Goal: Task Accomplishment & Management: Manage account settings

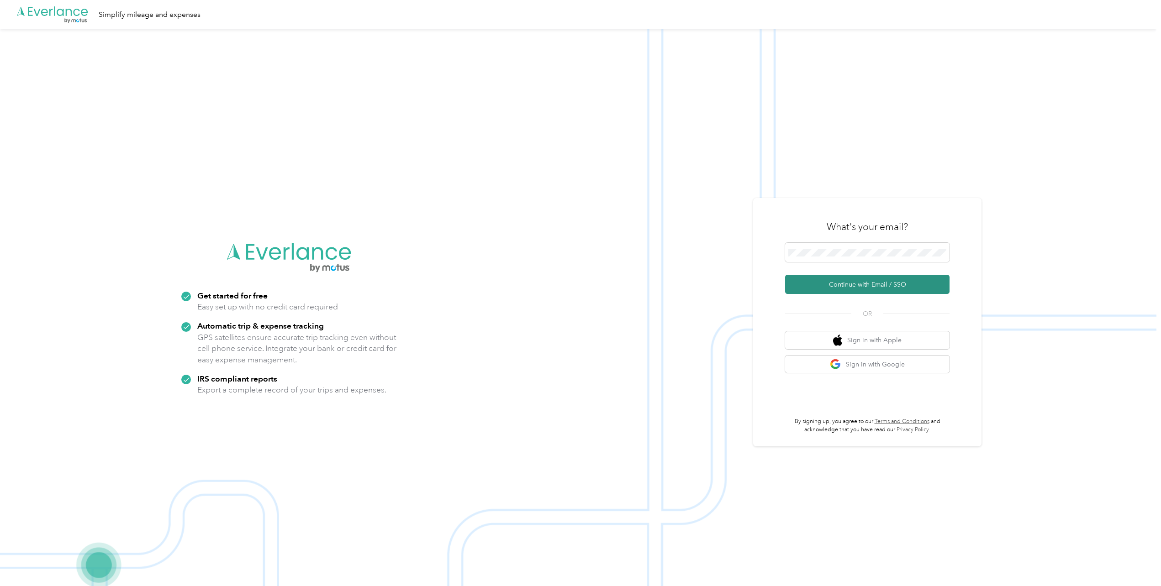
click at [835, 282] on button "Continue with Email / SSO" at bounding box center [867, 284] width 164 height 19
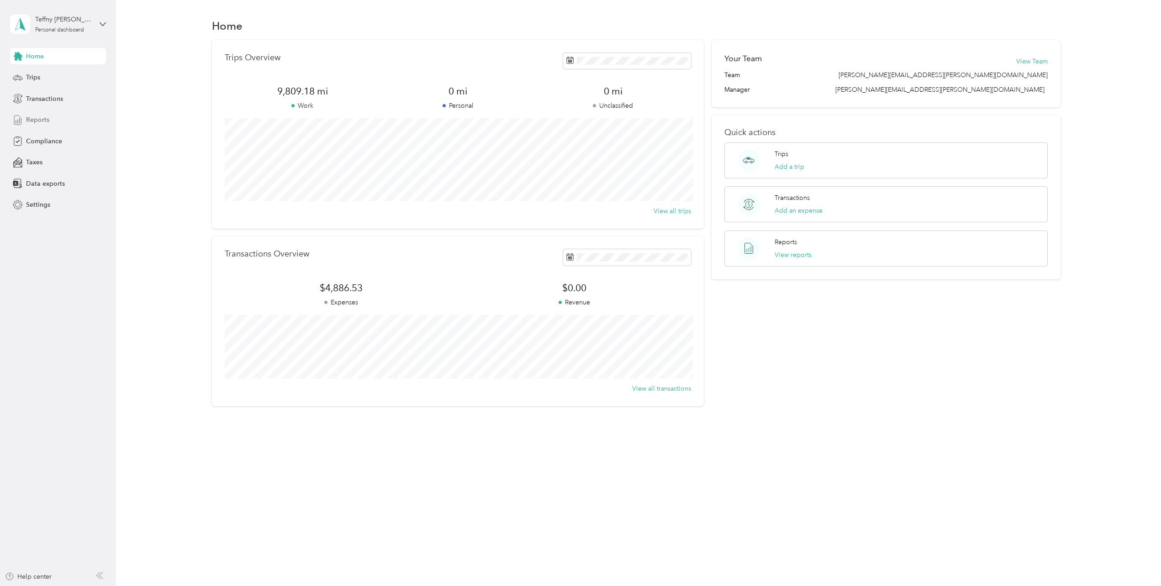
click at [35, 121] on span "Reports" at bounding box center [37, 120] width 23 height 10
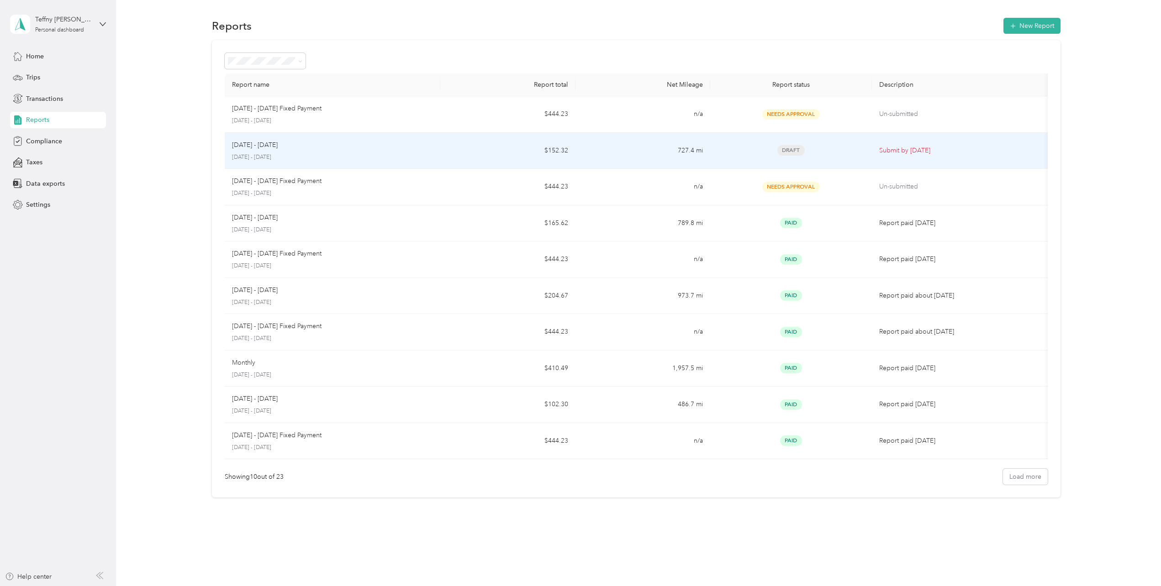
click at [284, 148] on div "[DATE] - [DATE]" at bounding box center [332, 145] width 201 height 10
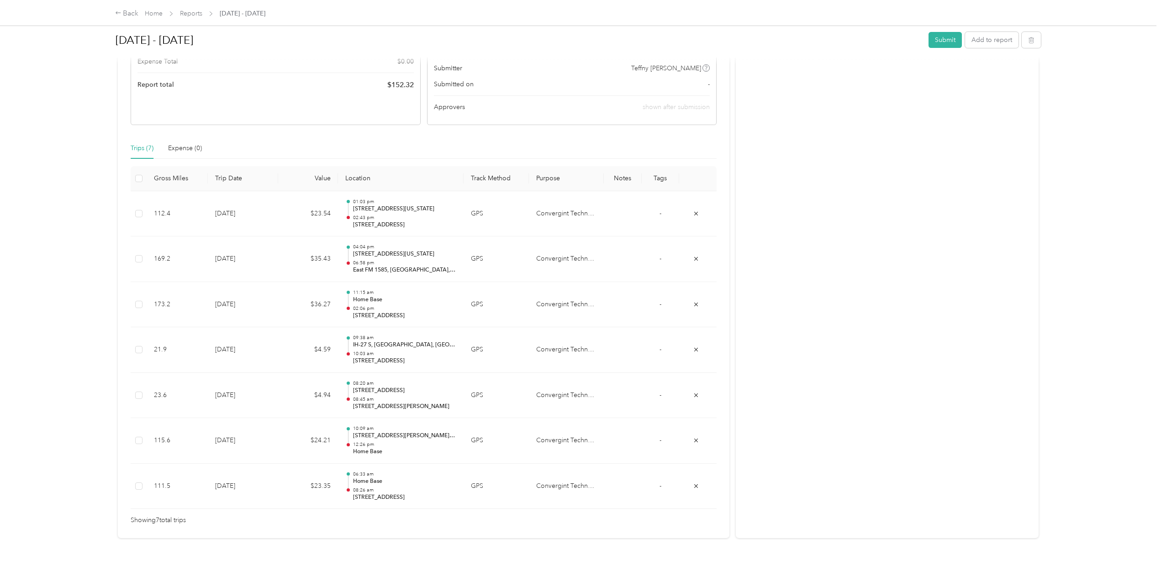
scroll to position [162, 0]
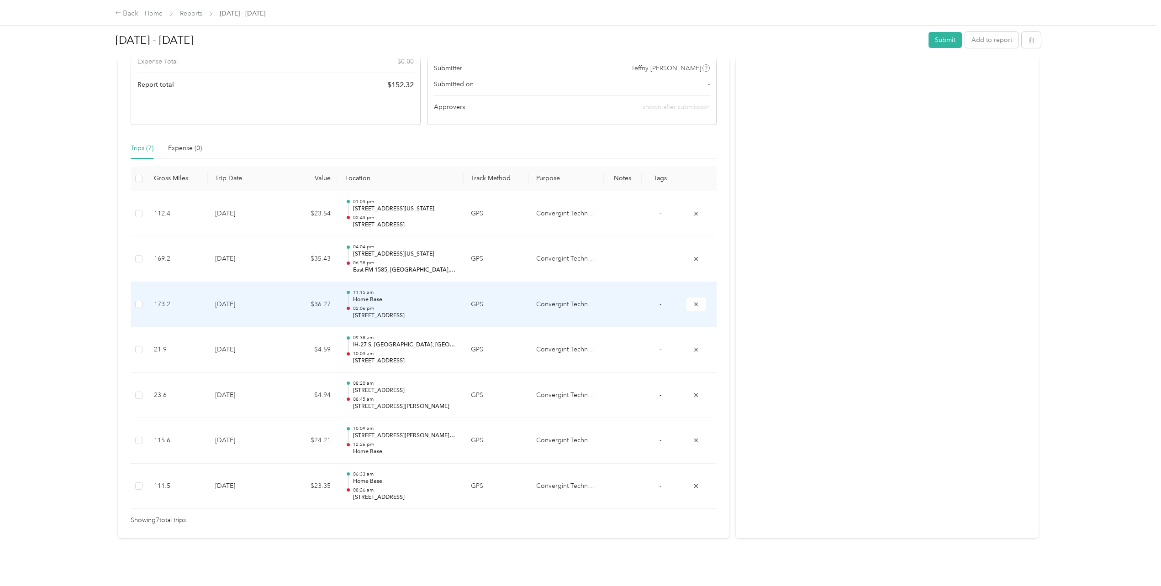
click at [383, 312] on p "[STREET_ADDRESS]" at bounding box center [404, 316] width 103 height 8
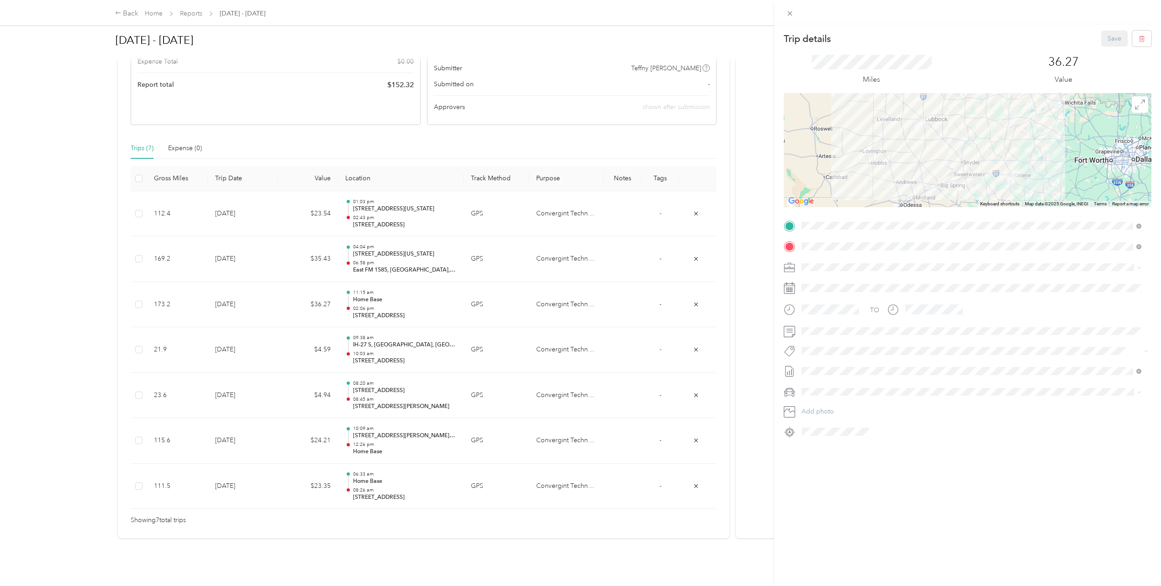
click at [141, 483] on div "Trip details Save This trip cannot be edited because it is either under review,…" at bounding box center [580, 293] width 1161 height 586
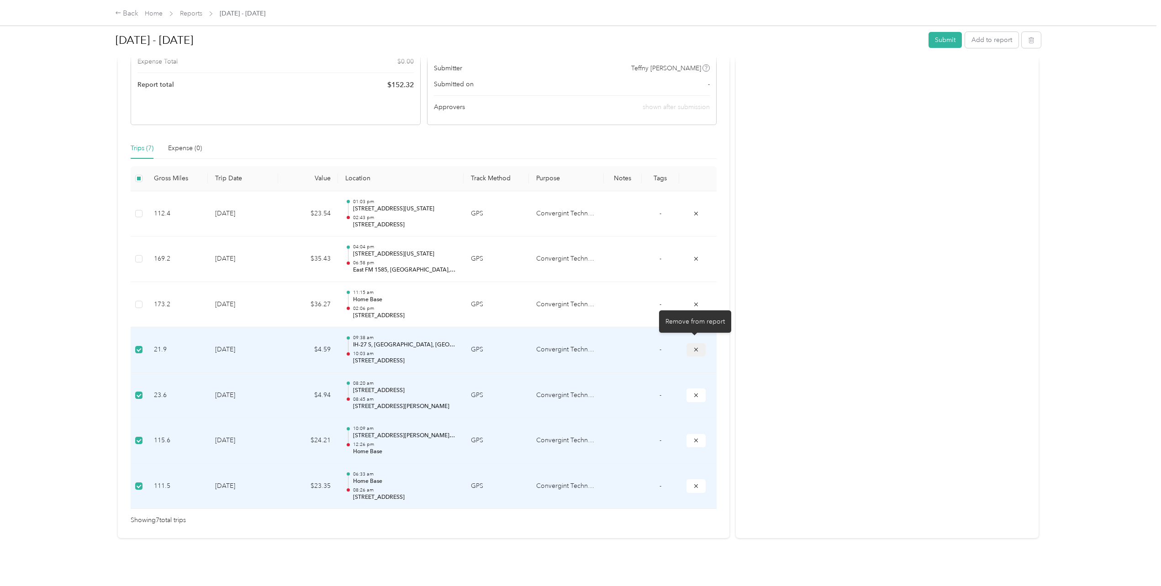
click at [694, 347] on icon "submit" at bounding box center [696, 350] width 6 height 6
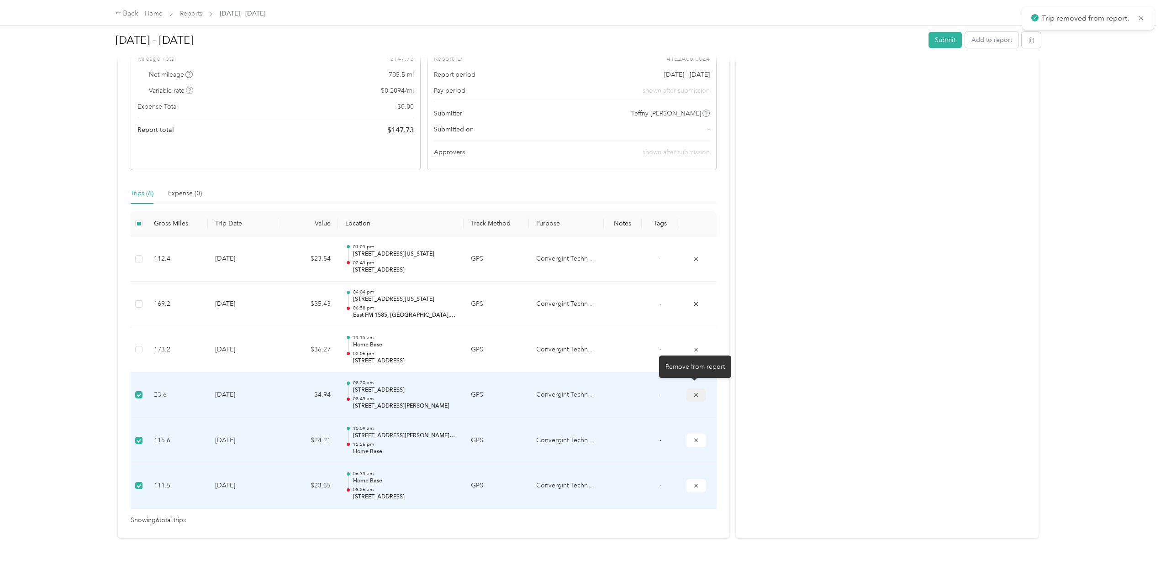
click at [699, 389] on button "submit" at bounding box center [695, 395] width 19 height 13
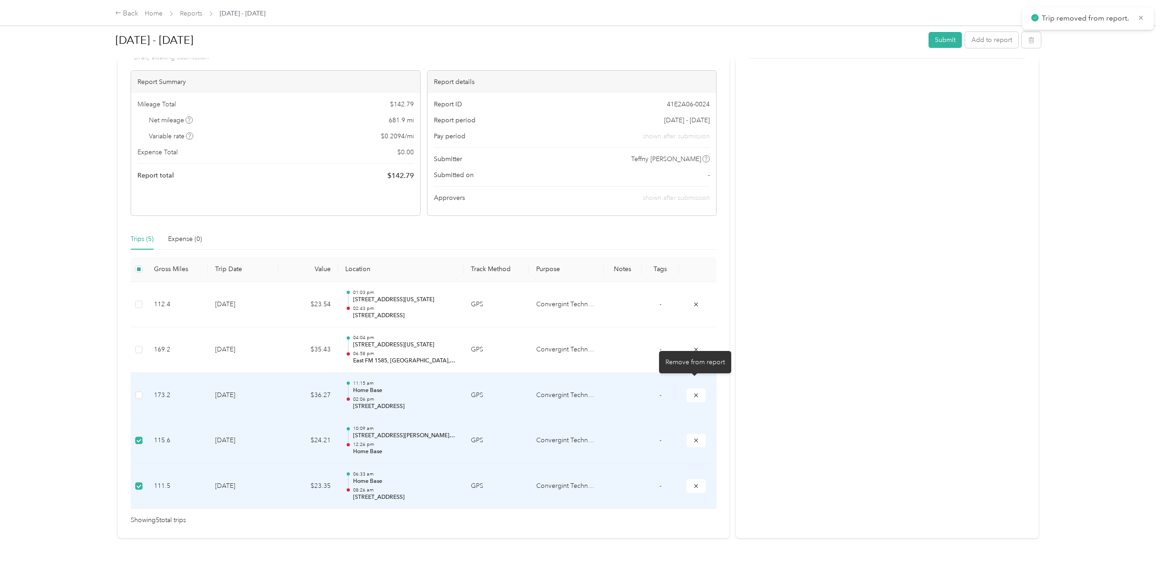
scroll to position [71, 0]
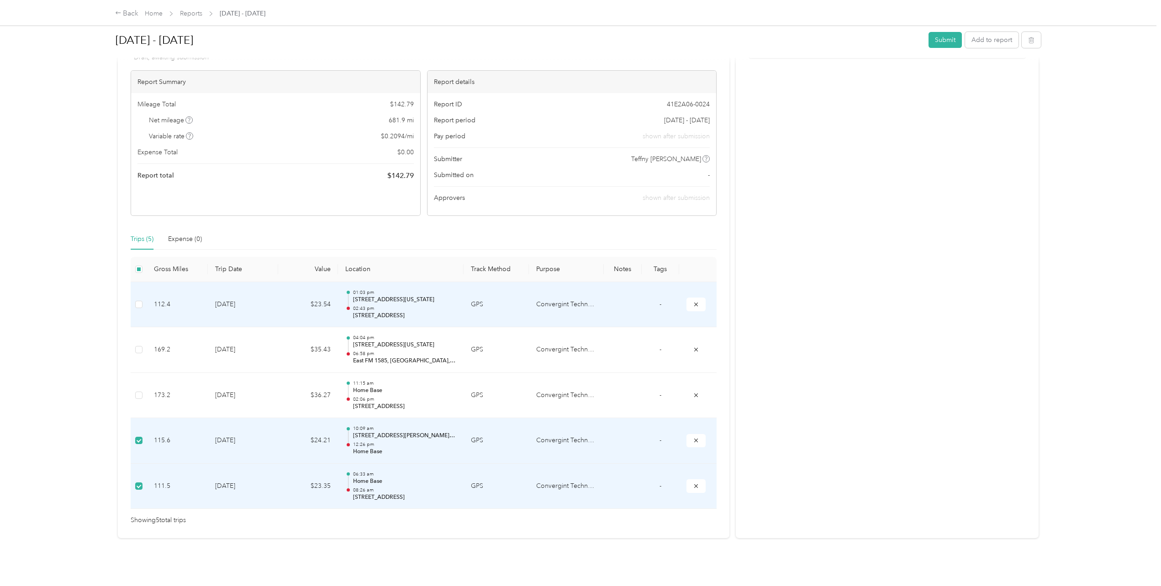
click at [410, 306] on p "02:43 pm" at bounding box center [404, 309] width 103 height 6
click at [529, 295] on td "Convergint Technologies" at bounding box center [566, 305] width 75 height 46
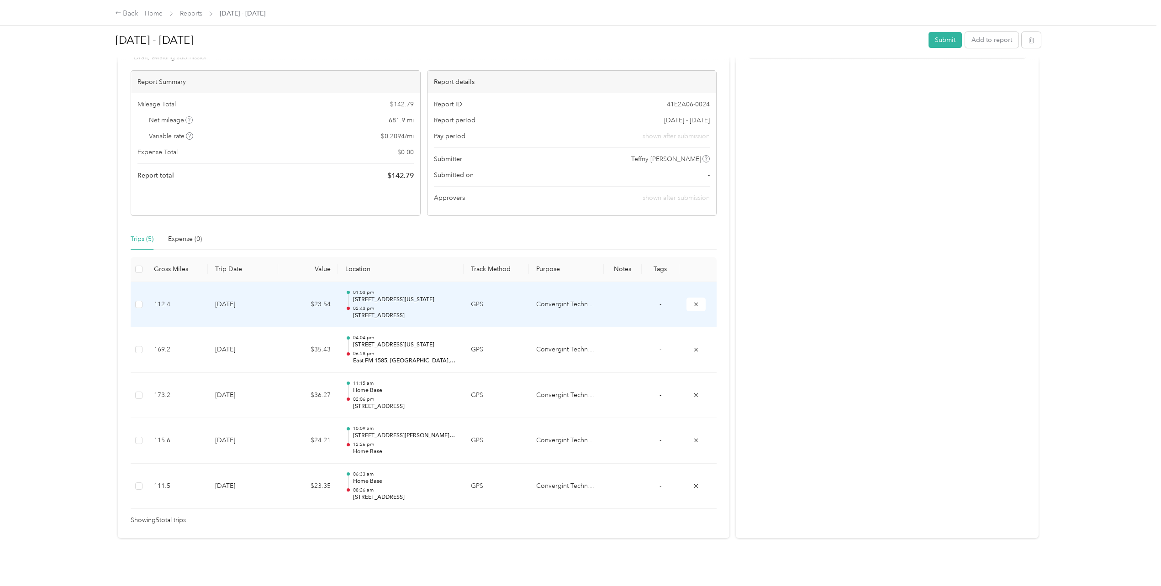
click at [374, 312] on p "[STREET_ADDRESS]" at bounding box center [404, 316] width 103 height 8
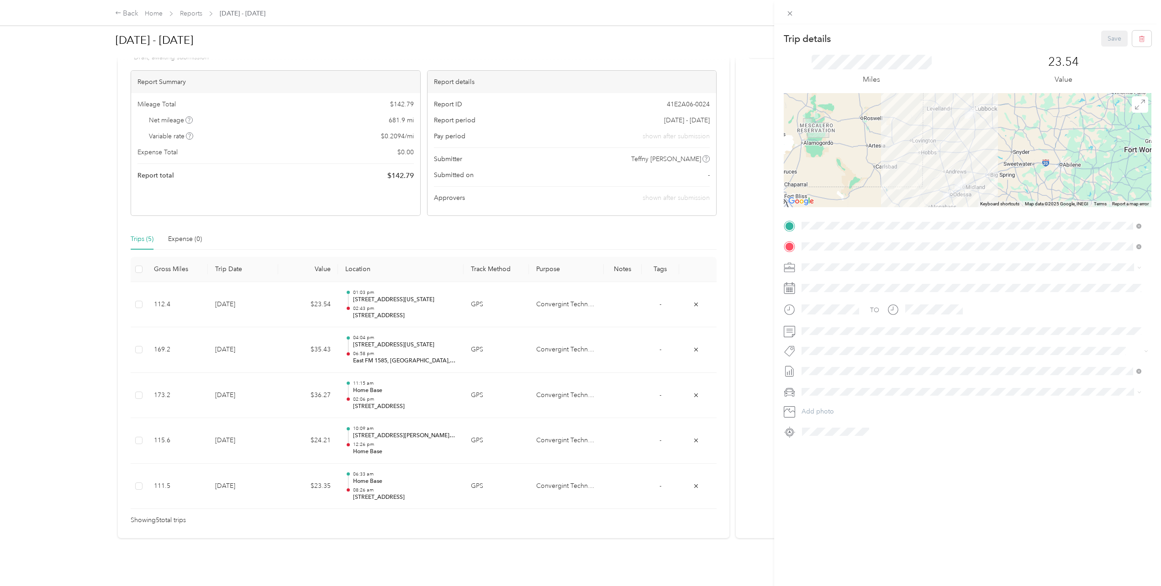
click at [137, 480] on div "Trip details Save This trip cannot be edited because it is either under review,…" at bounding box center [580, 293] width 1161 height 586
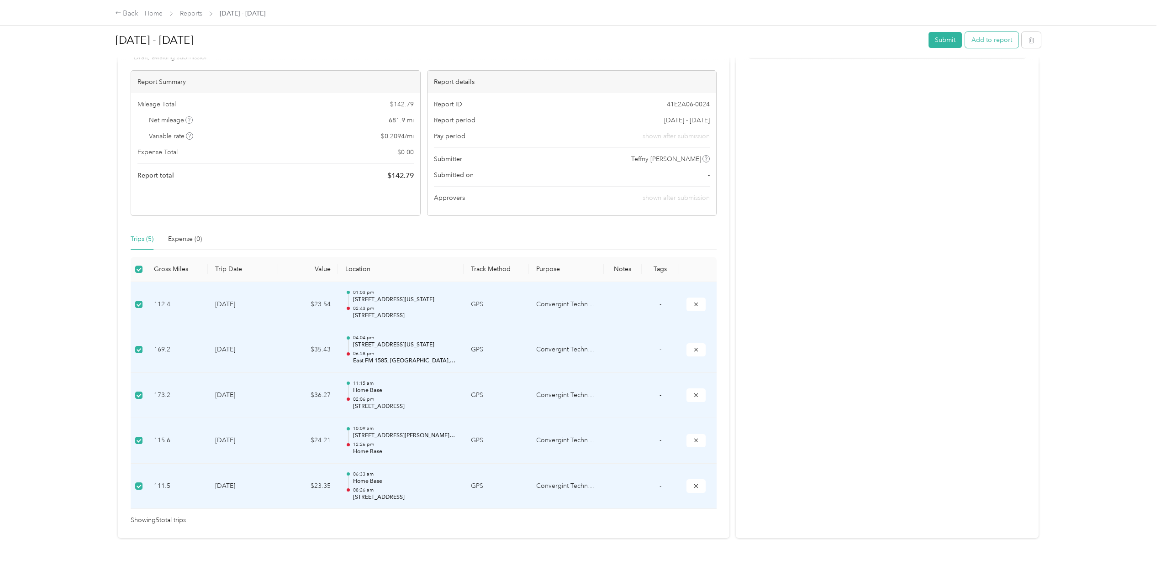
click at [973, 41] on button "Add to report" at bounding box center [991, 40] width 53 height 16
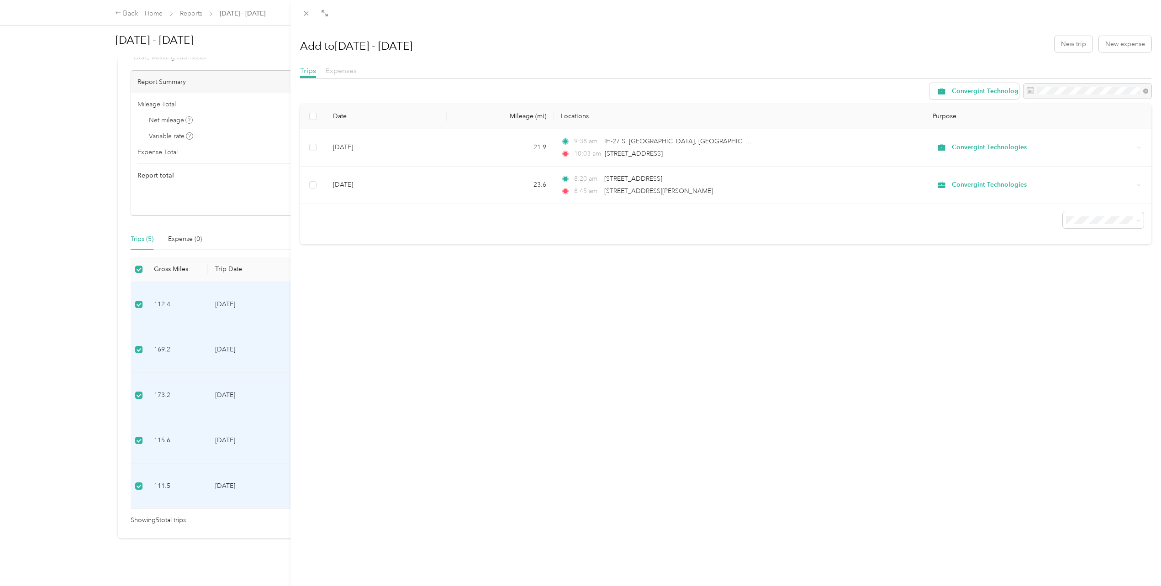
click at [342, 71] on span "Expenses" at bounding box center [341, 70] width 31 height 9
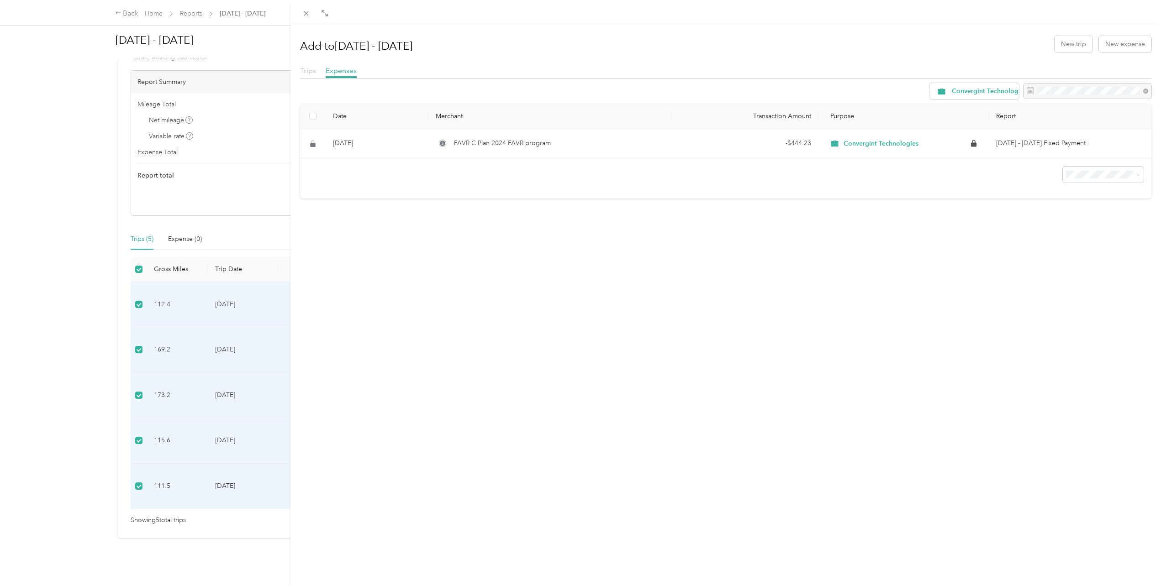
click at [305, 74] on span "Trips" at bounding box center [308, 70] width 16 height 9
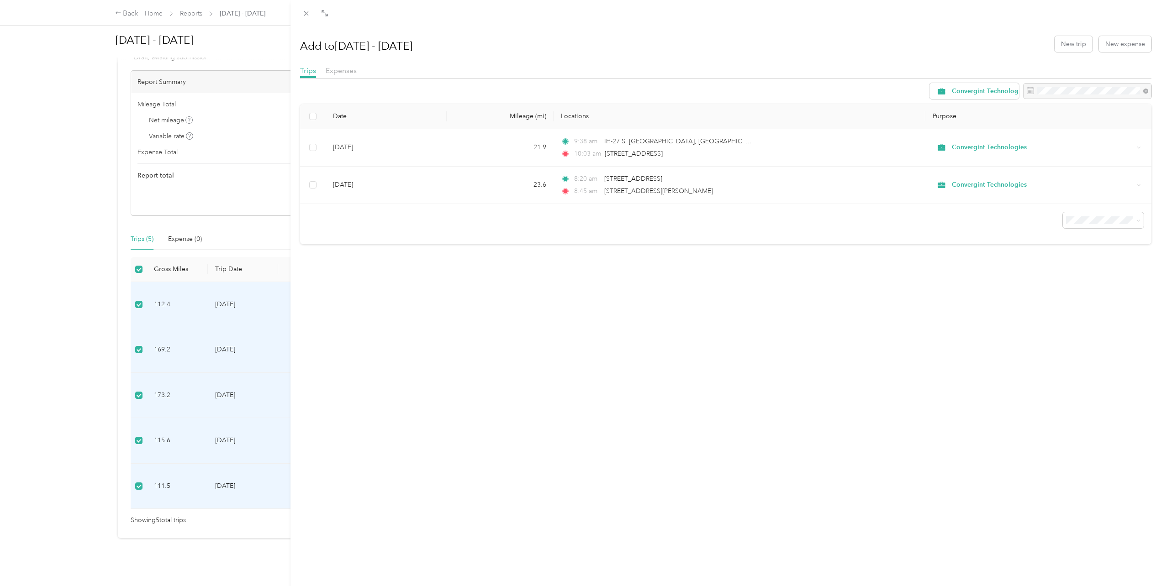
click at [308, 18] on span at bounding box center [306, 13] width 13 height 13
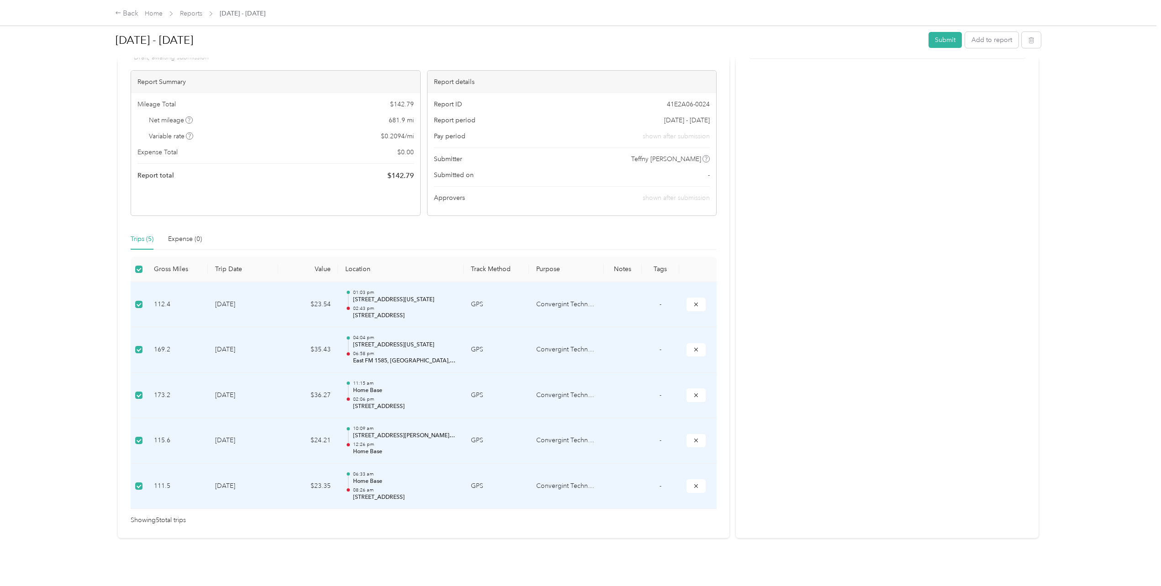
click at [831, 248] on div "Activity and Comments" at bounding box center [887, 271] width 303 height 533
click at [261, 199] on div "Report Summary Mileage Total $ 142.79 Net mileage 681.9 mi Variable rate $ 0.20…" at bounding box center [276, 143] width 290 height 146
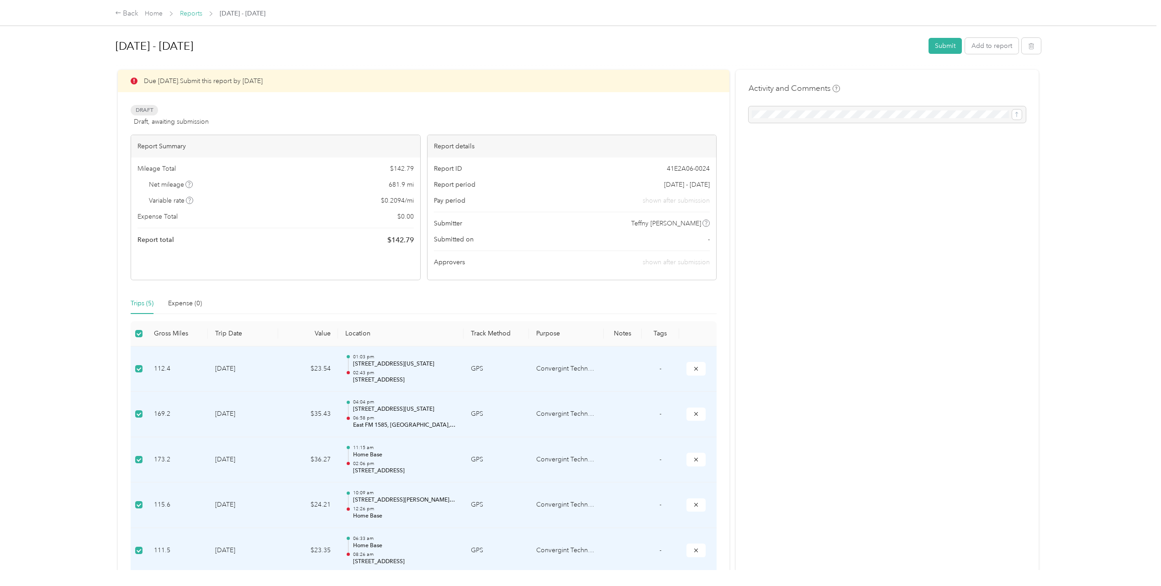
click at [190, 14] on link "Reports" at bounding box center [191, 14] width 22 height 8
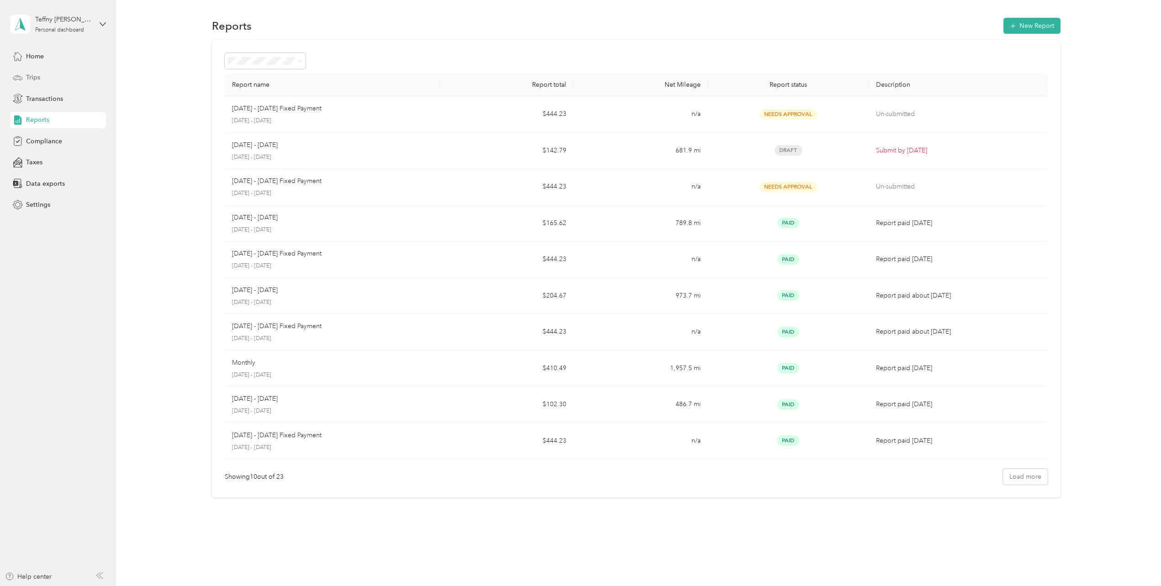
click at [24, 75] on div "Trips" at bounding box center [58, 77] width 96 height 16
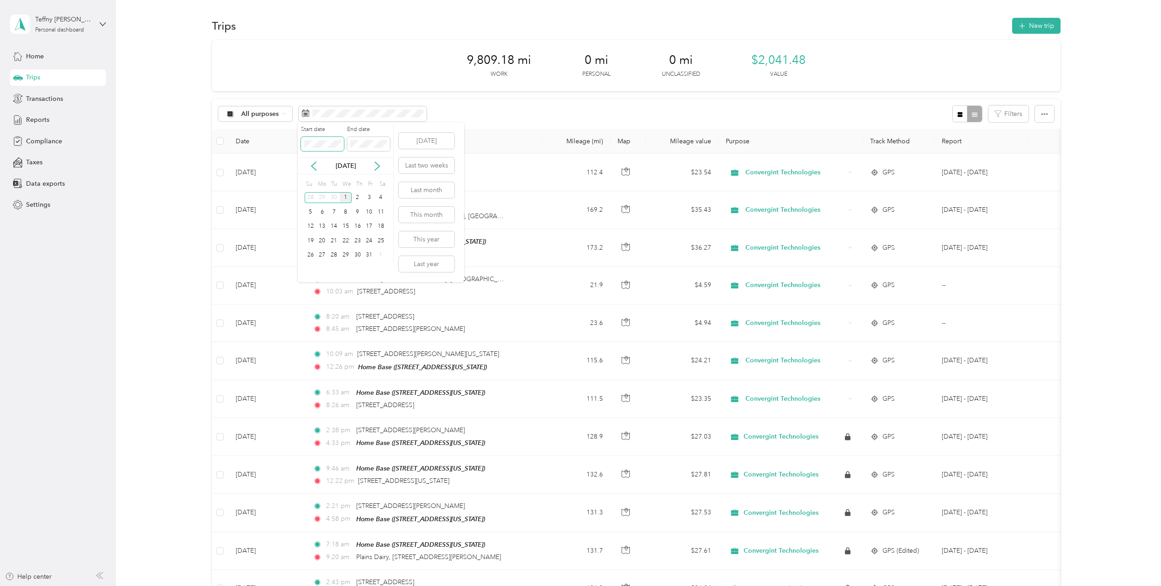
click at [279, 144] on body "Teffny [PERSON_NAME] Personal dashboard Home Trips Transactions Reports Complia…" at bounding box center [578, 327] width 1156 height 655
click at [423, 192] on button "Last month" at bounding box center [427, 190] width 56 height 16
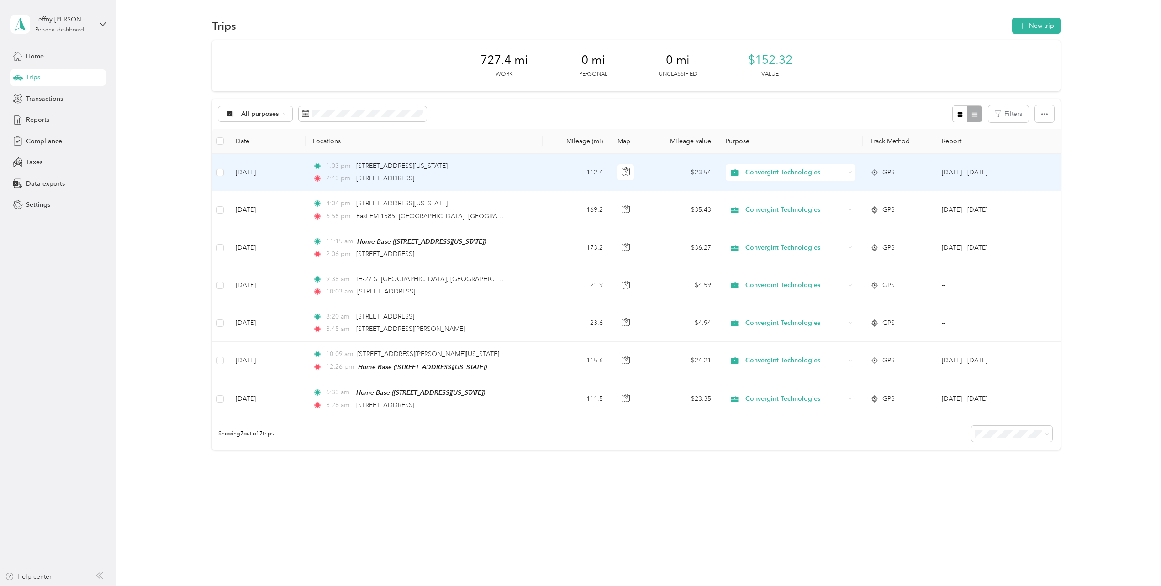
click at [396, 173] on div "1:03 pm [STREET_ADDRESS][US_STATE] 2:43 pm [STREET_ADDRESS]" at bounding box center [409, 172] width 192 height 22
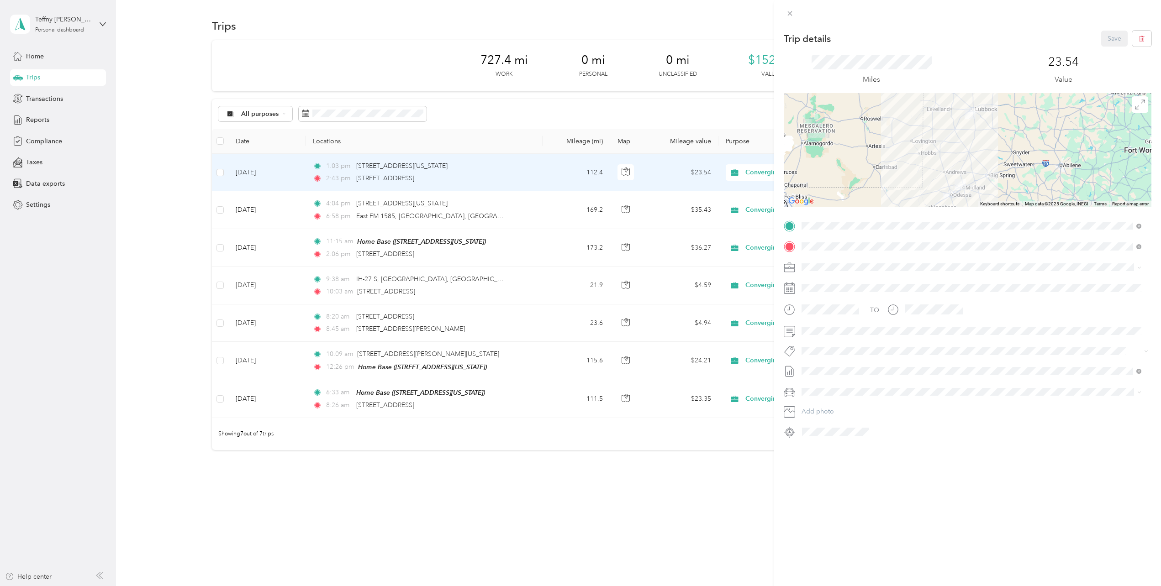
click at [606, 121] on div "Trip details Save This trip cannot be edited because it is either under review,…" at bounding box center [580, 293] width 1161 height 586
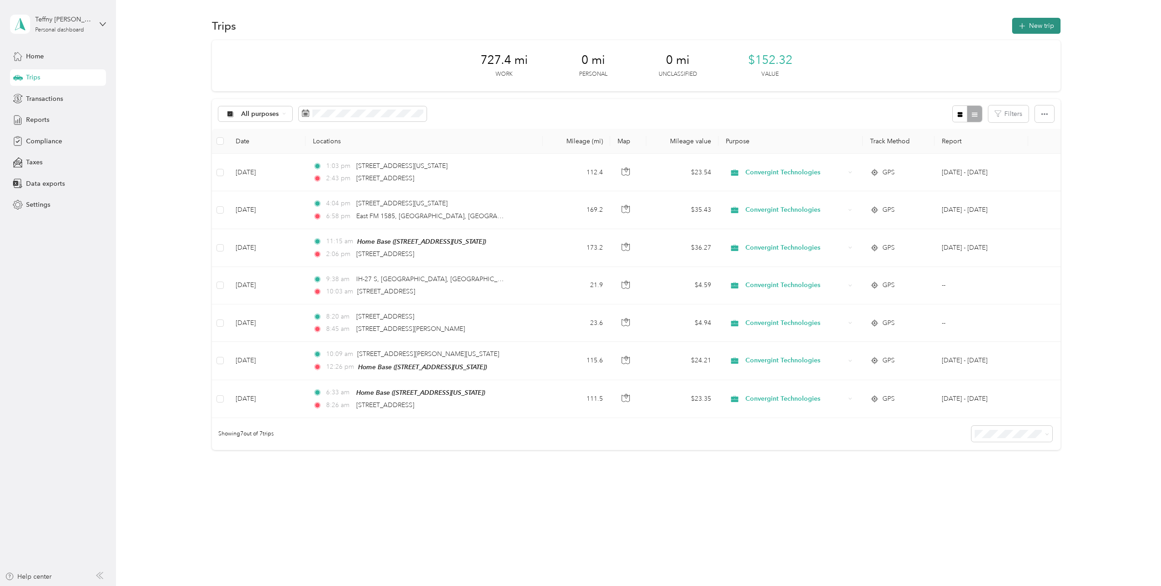
click at [1052, 29] on button "New trip" at bounding box center [1036, 26] width 48 height 16
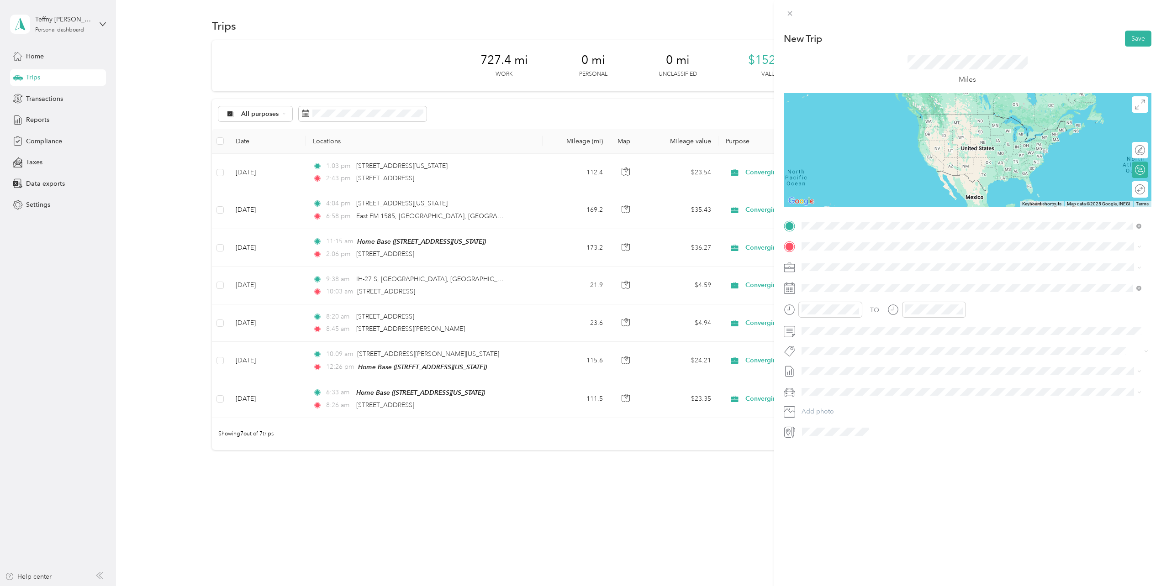
click at [843, 284] on div "[STREET_ADDRESS][US_STATE]" at bounding box center [971, 278] width 333 height 12
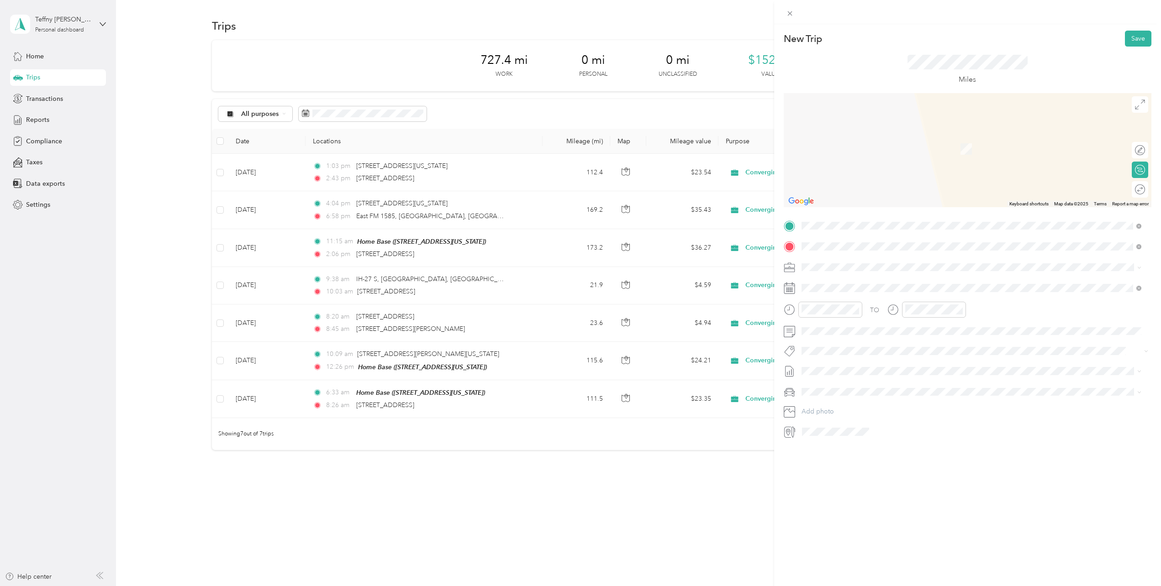
click at [848, 287] on div "Home Base [STREET_ADDRESS][US_STATE]" at bounding box center [863, 288] width 91 height 19
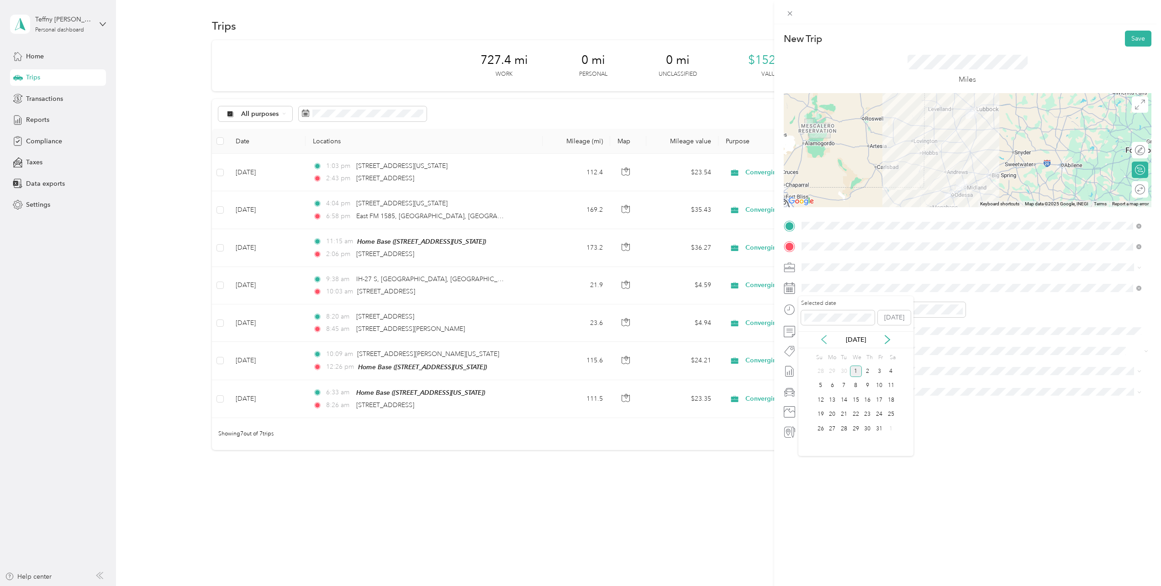
click at [824, 342] on icon at bounding box center [824, 340] width 5 height 8
click at [869, 388] on div "11" at bounding box center [868, 385] width 12 height 11
click at [856, 307] on icon "close-circle" at bounding box center [856, 309] width 6 height 6
click at [809, 379] on div "04" at bounding box center [811, 380] width 22 height 13
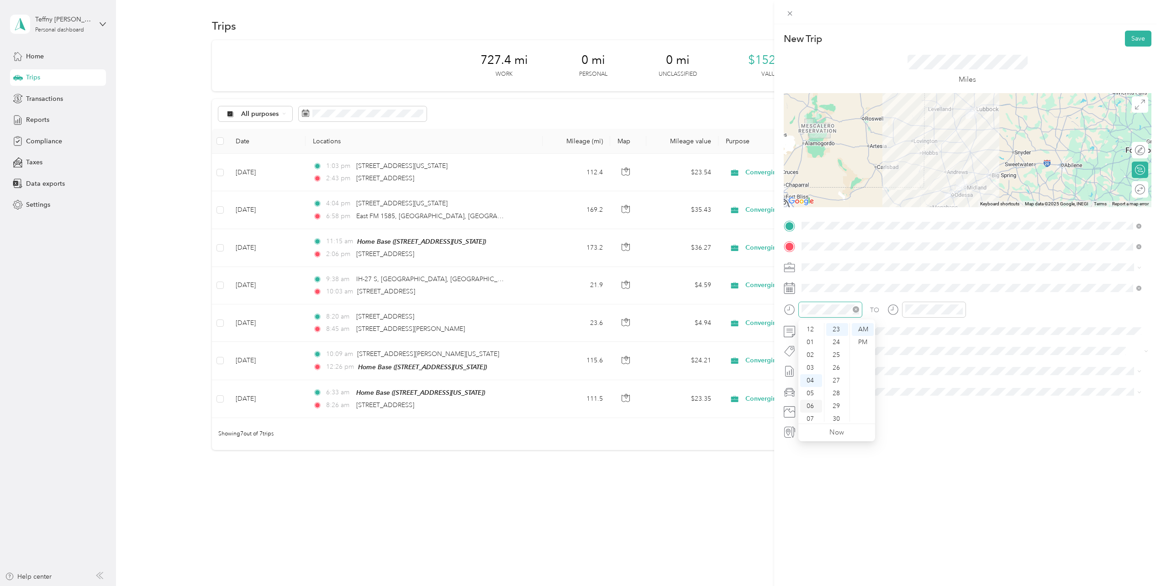
scroll to position [51, 0]
click at [864, 339] on div "PM" at bounding box center [863, 342] width 22 height 13
click at [839, 343] on div "06" at bounding box center [837, 343] width 22 height 13
click at [911, 379] on div "05" at bounding box center [914, 380] width 22 height 13
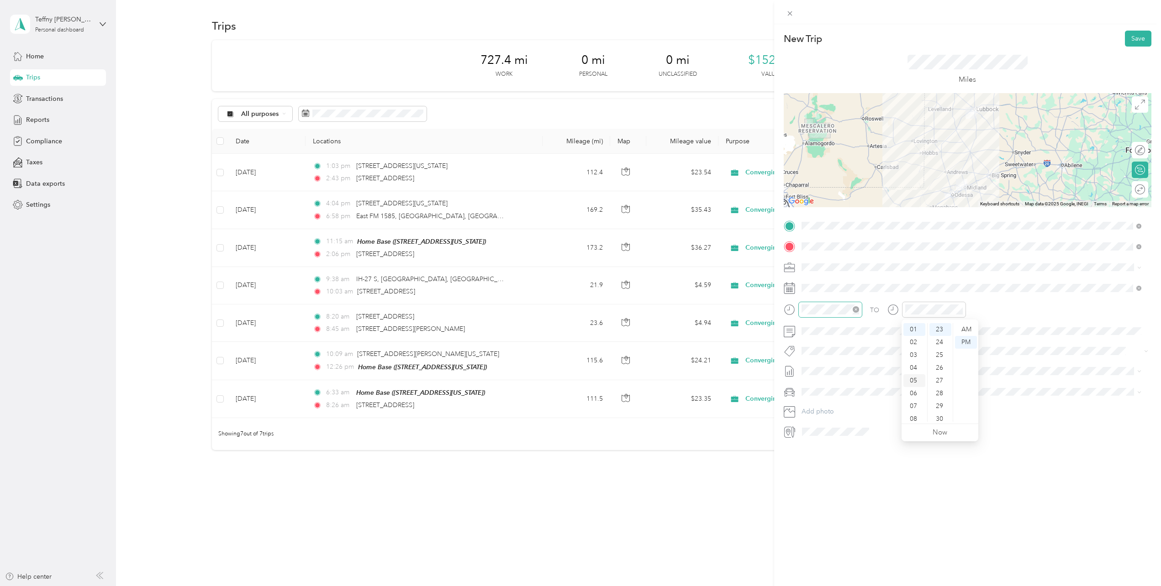
scroll to position [55, 0]
click at [945, 407] on div "29" at bounding box center [940, 406] width 22 height 13
click at [831, 401] on span "[DATE] - [DATE]" at bounding box center [824, 402] width 46 height 10
click at [832, 410] on li "Nissan Murano" at bounding box center [971, 408] width 346 height 16
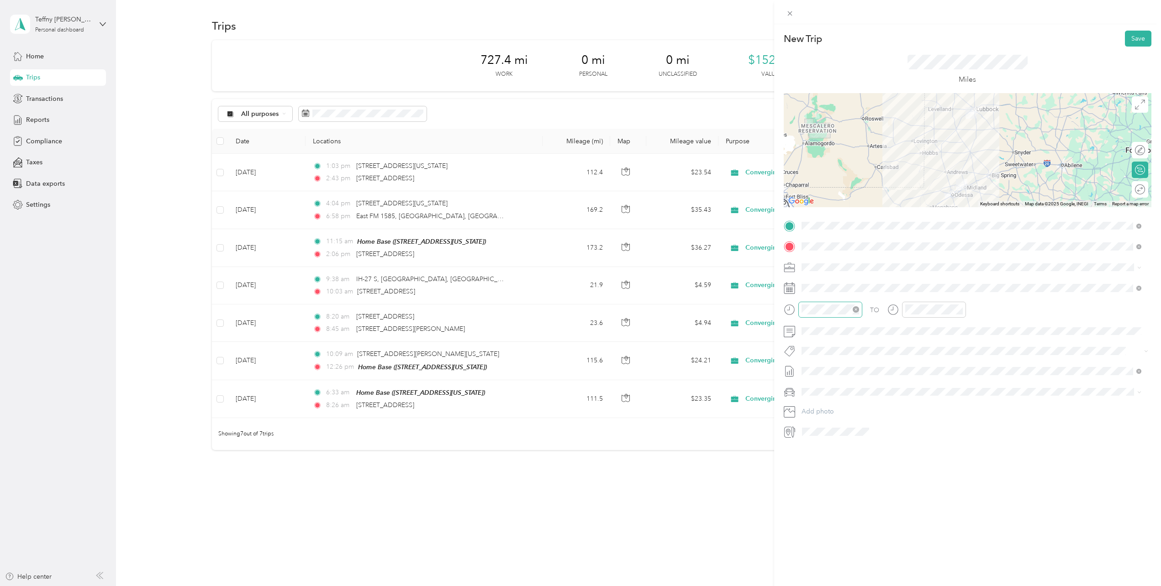
click at [987, 484] on div "New Trip Save This trip cannot be edited because it is either under review, app…" at bounding box center [967, 317] width 387 height 586
click at [1130, 41] on button "Save" at bounding box center [1138, 39] width 26 height 16
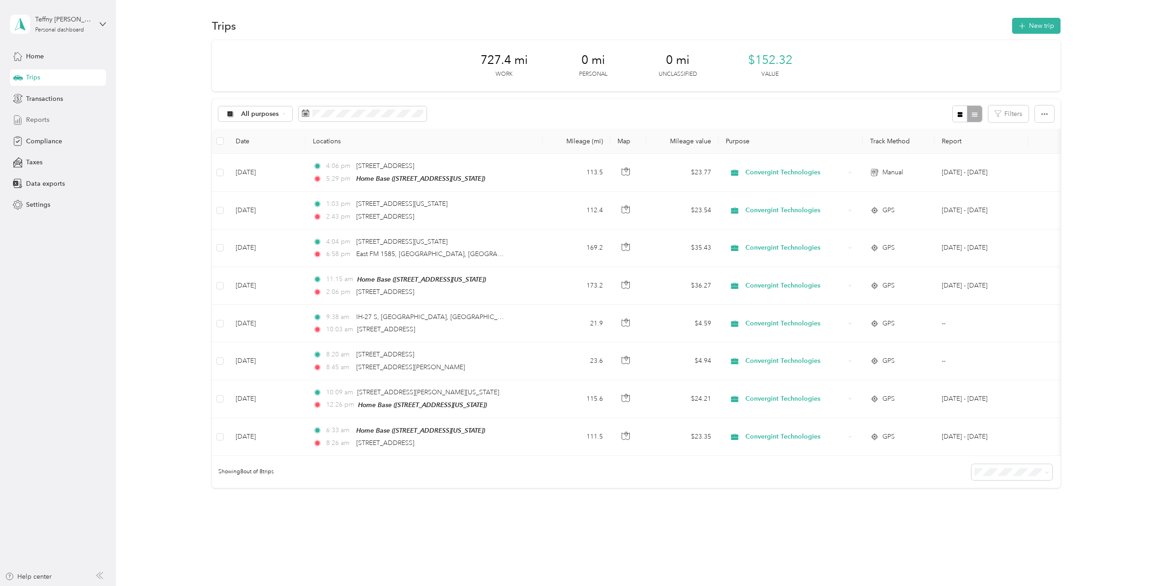
click at [47, 120] on span "Reports" at bounding box center [37, 120] width 23 height 10
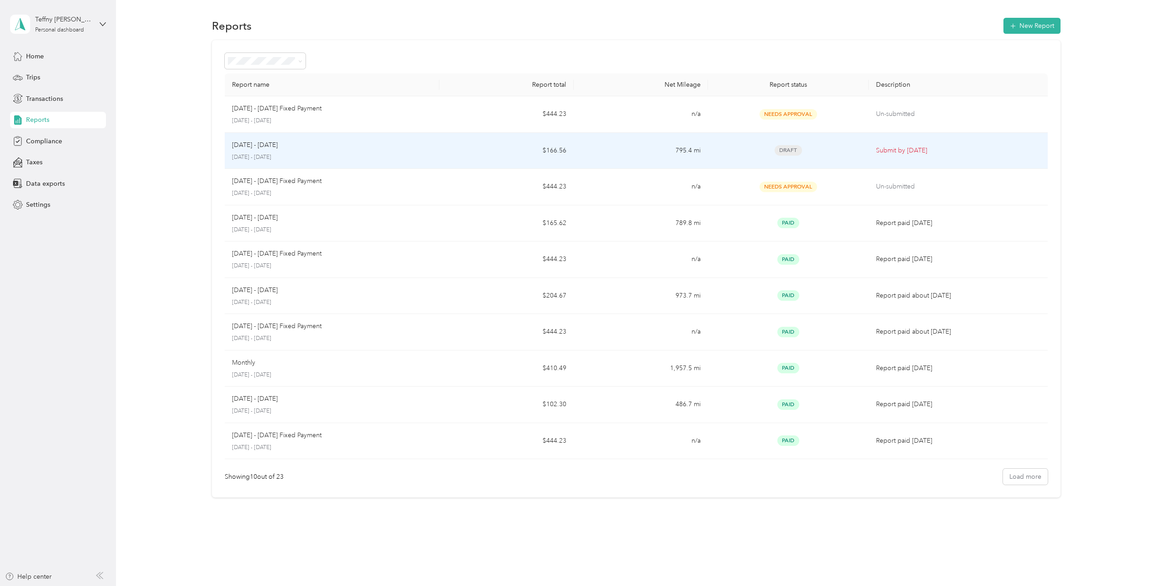
click at [341, 155] on p "[DATE] - [DATE]" at bounding box center [332, 157] width 200 height 8
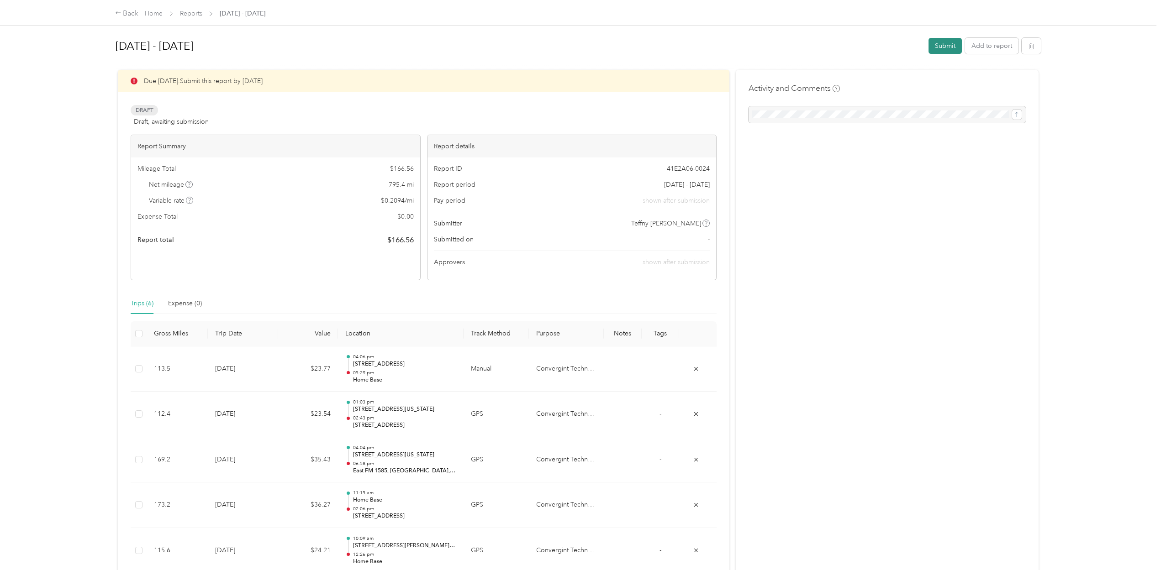
click at [946, 47] on button "Submit" at bounding box center [944, 46] width 33 height 16
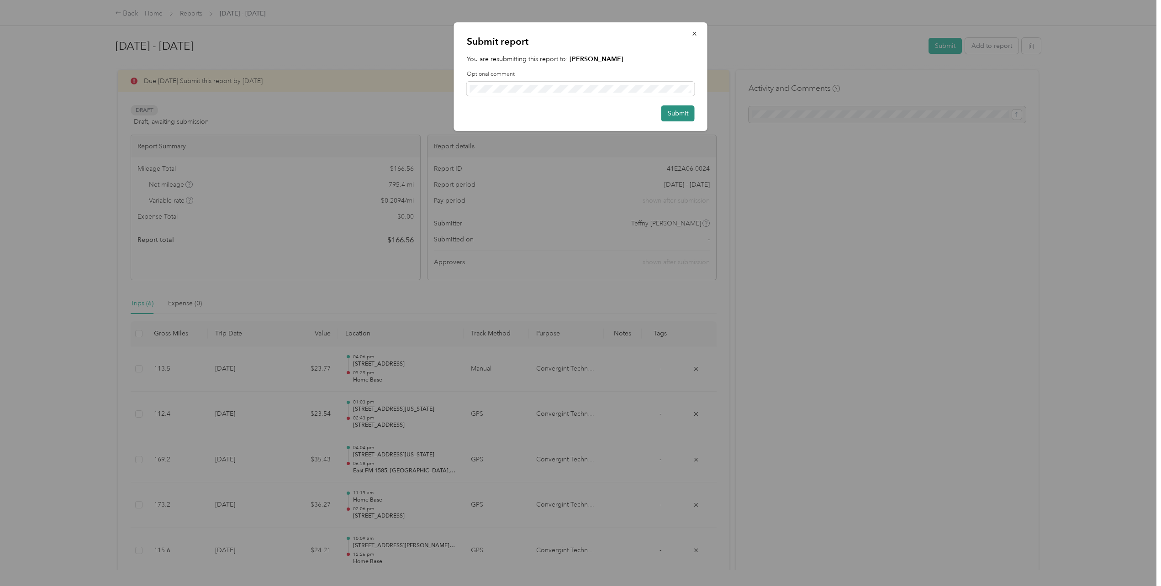
click at [678, 113] on button "Submit" at bounding box center [677, 113] width 33 height 16
